Goal: Information Seeking & Learning: Stay updated

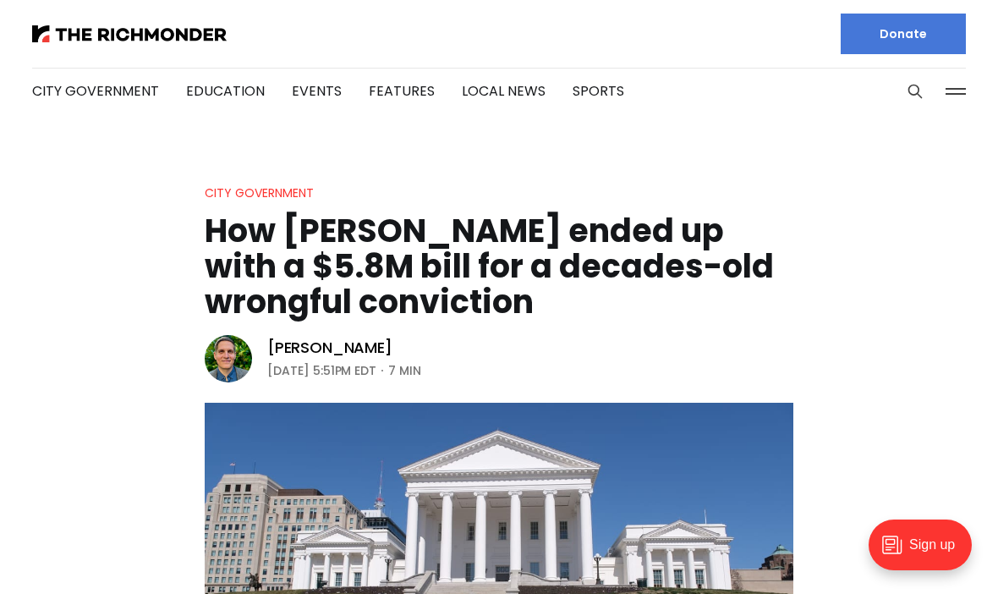
click at [128, 83] on link "City Government" at bounding box center [95, 90] width 127 height 19
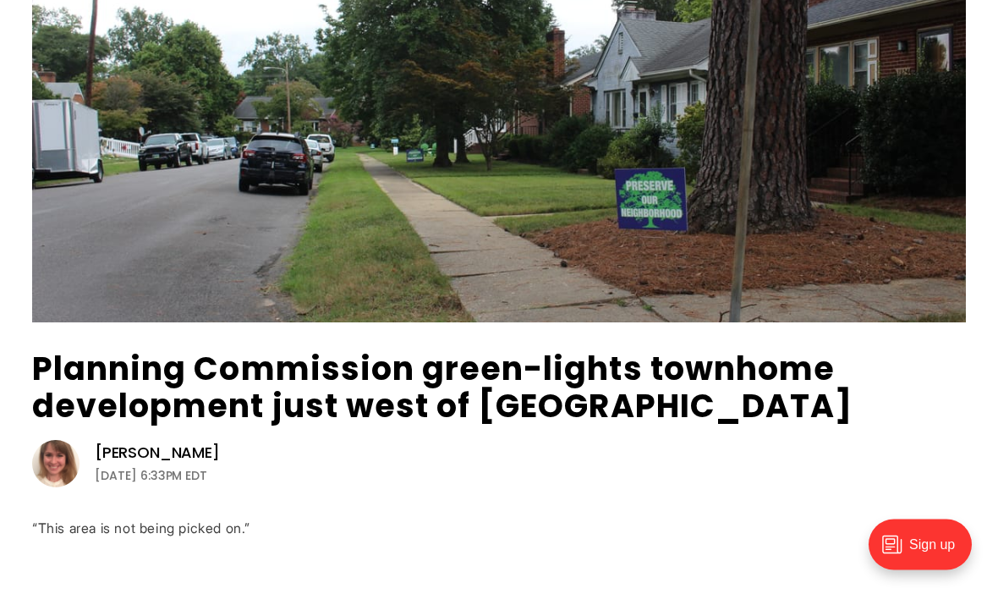
scroll to position [237, 0]
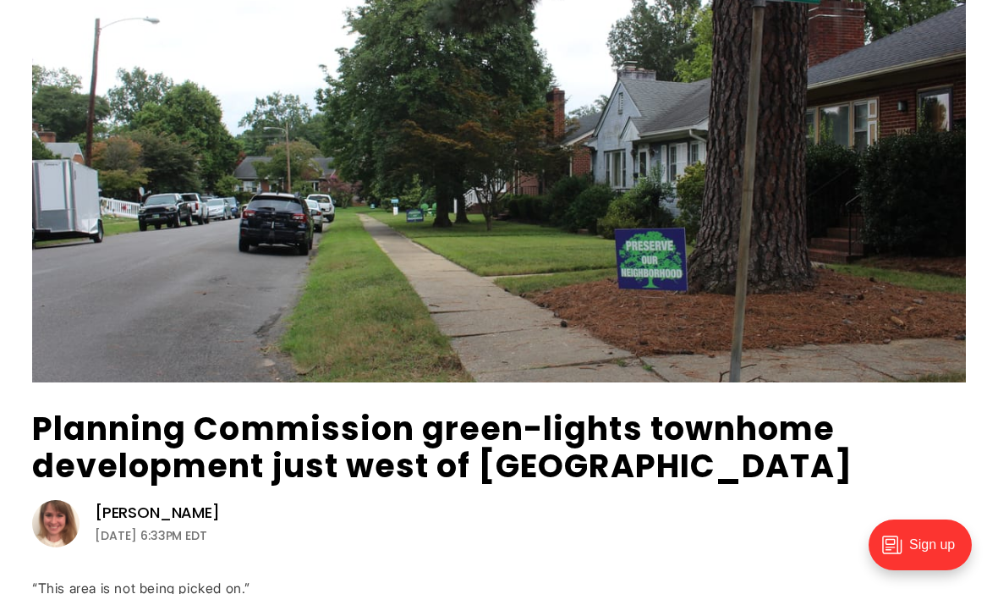
click at [589, 430] on link "Planning Commission green-lights townhome development just west of Carytown" at bounding box center [442, 447] width 820 height 82
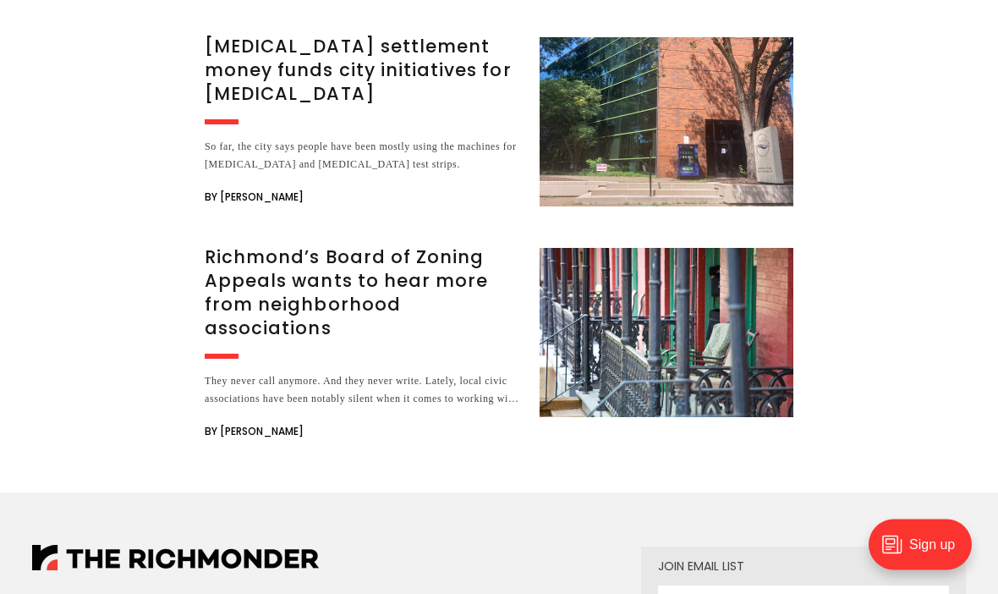
scroll to position [6863, 0]
click at [405, 310] on h3 "Richmond’s Board of Zoning Appeals wants to hear more from neighborhood associa…" at bounding box center [362, 292] width 315 height 95
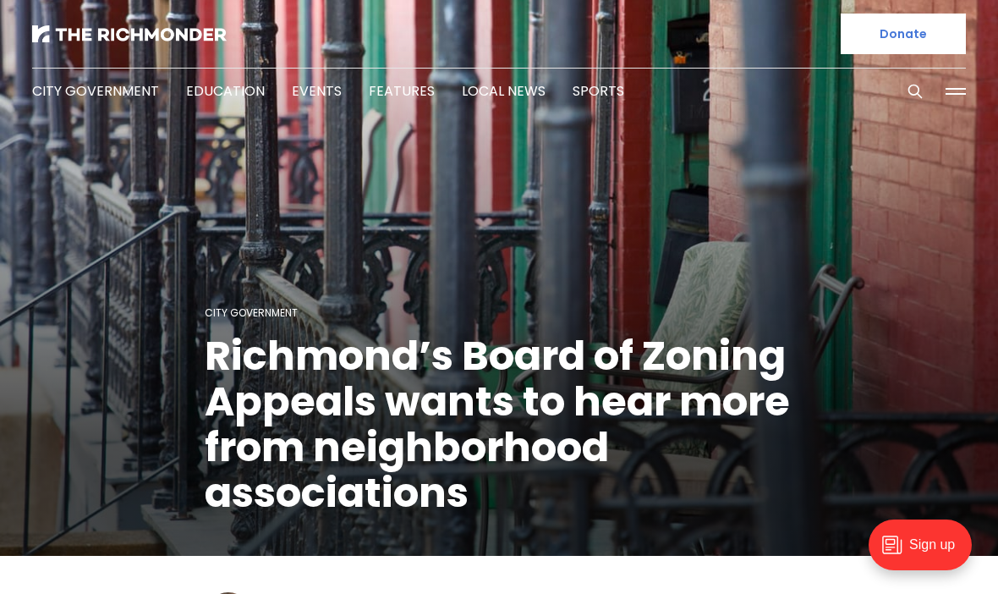
click at [503, 86] on link "Local News" at bounding box center [504, 90] width 84 height 19
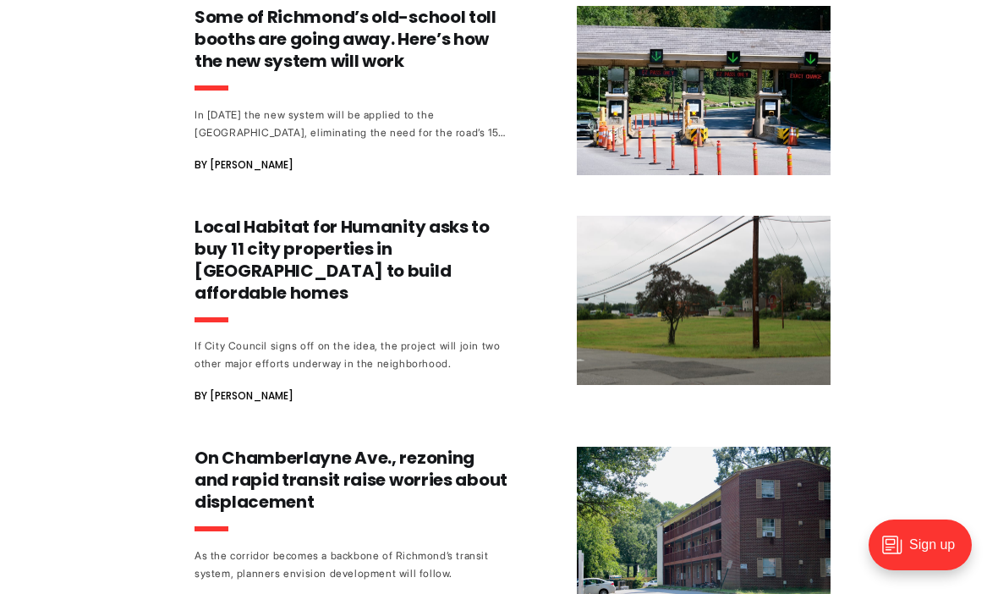
scroll to position [963, 0]
